Goal: Information Seeking & Learning: Learn about a topic

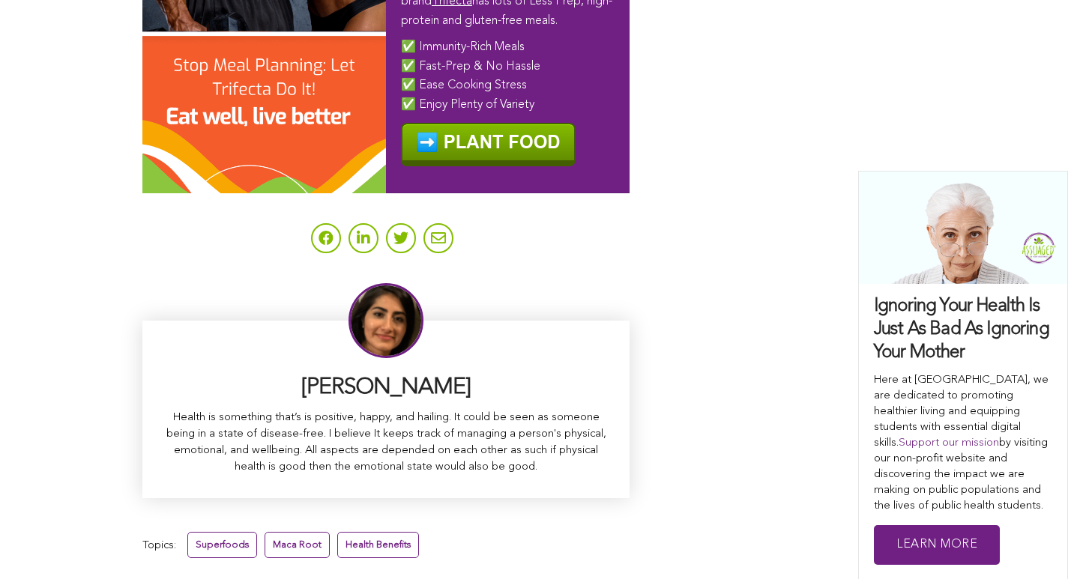
scroll to position [9655, 0]
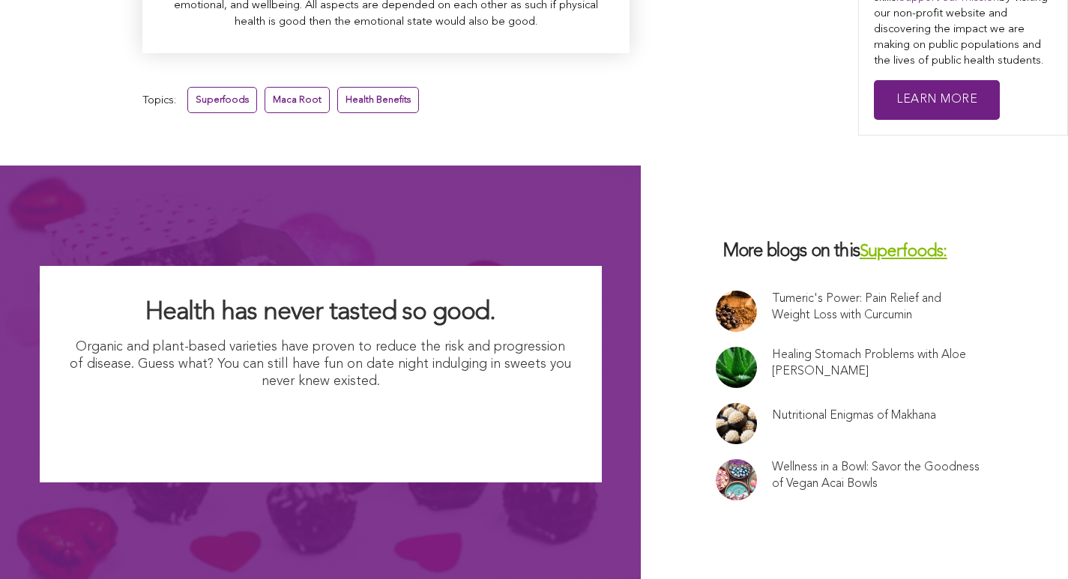
click at [772, 291] on link "Tumeric's Power: Pain Relief and Weight Loss with Curcumin" at bounding box center [876, 307] width 208 height 33
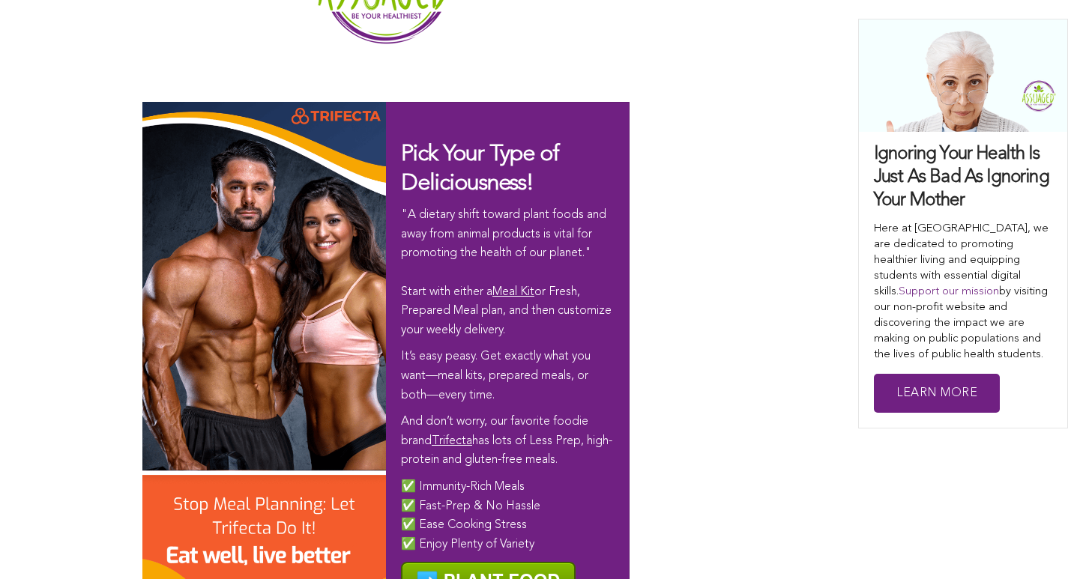
scroll to position [5070, 0]
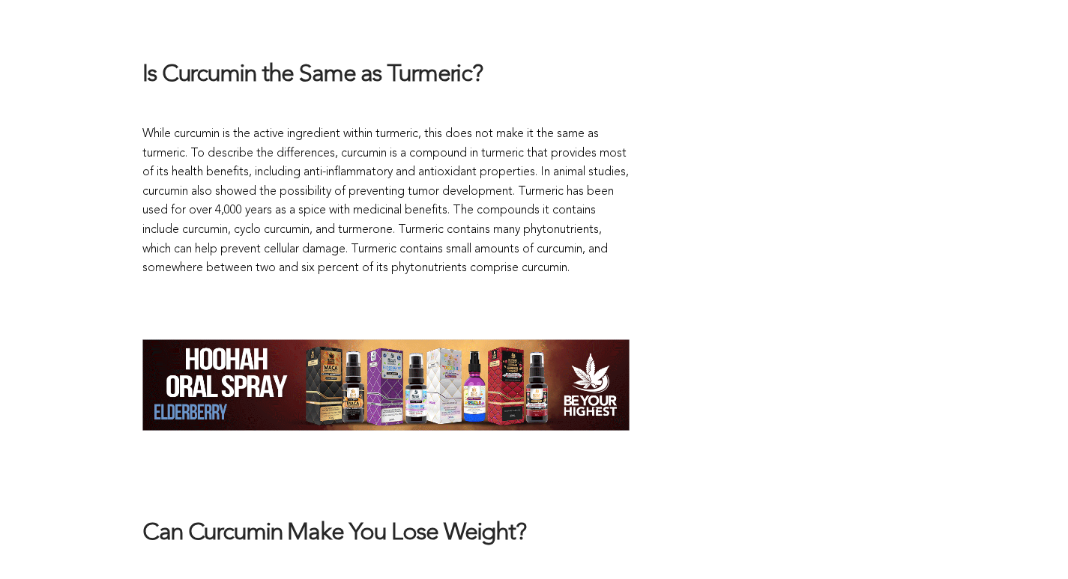
scroll to position [687, 0]
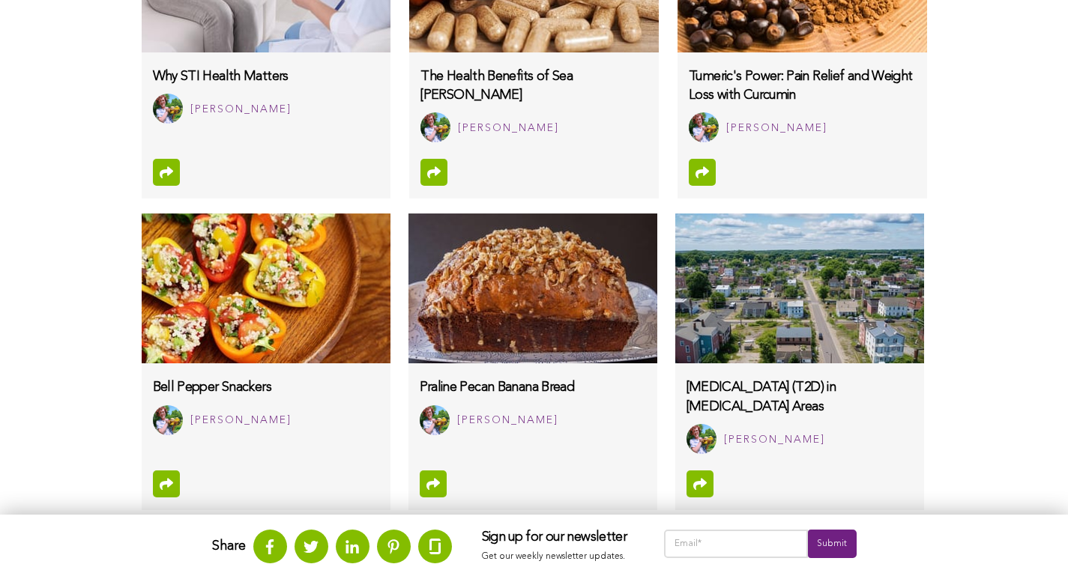
scroll to position [1300, 0]
